Goal: Information Seeking & Learning: Learn about a topic

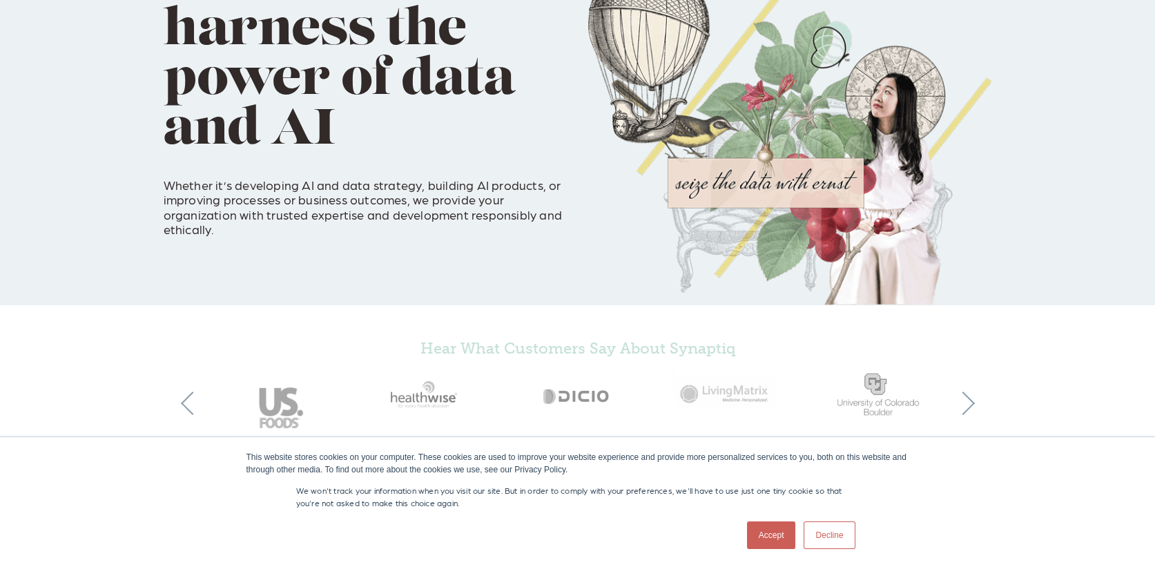
scroll to position [138, 0]
click at [765, 529] on link "Accept" at bounding box center [771, 535] width 49 height 28
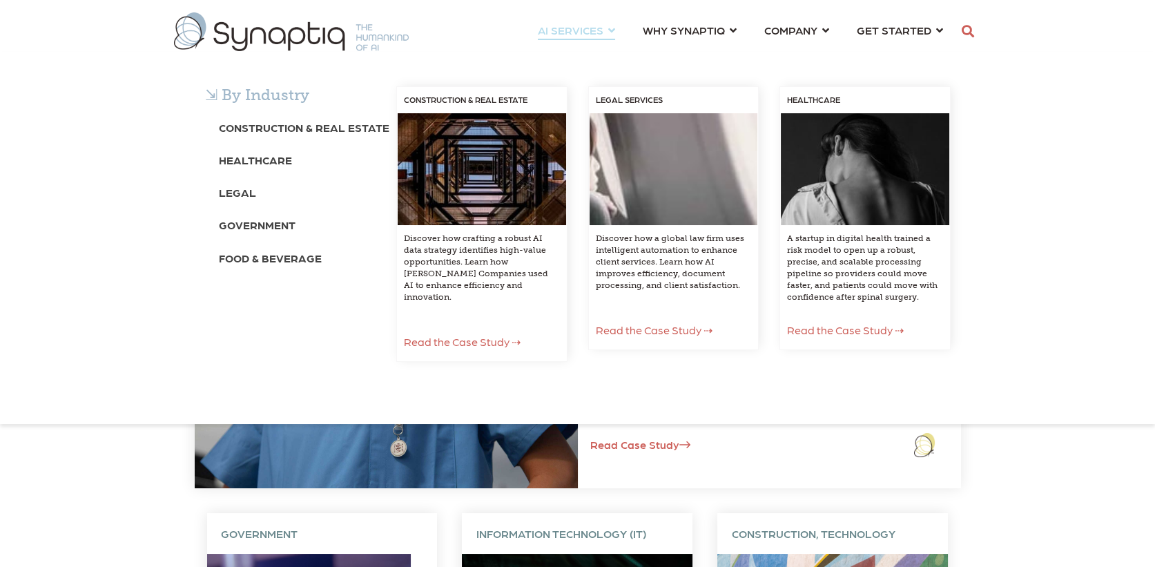
click at [573, 30] on span "AI SERVICES ⇲ By Industry Construction & Real Estate Healthcare Legal Governmen…" at bounding box center [571, 30] width 66 height 19
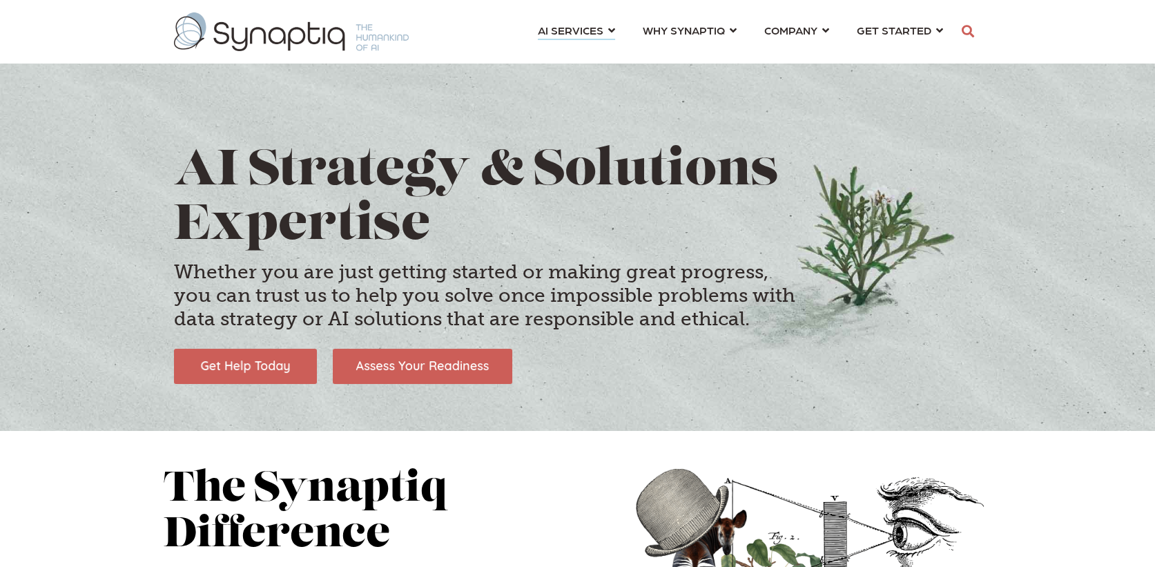
scroll to position [0, 6]
